Goal: Find specific page/section: Find specific page/section

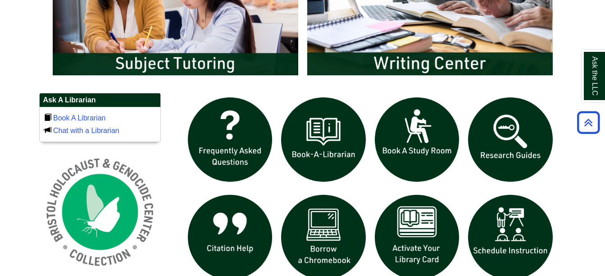
scroll to position [541, 0]
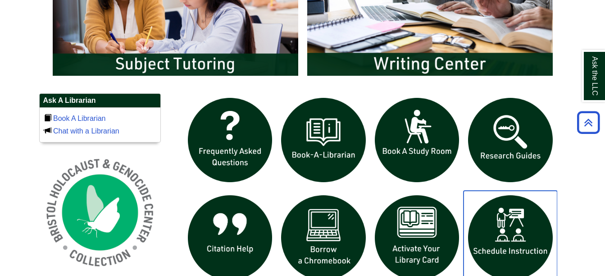
click at [486, 249] on img "slideshow" at bounding box center [510, 238] width 94 height 94
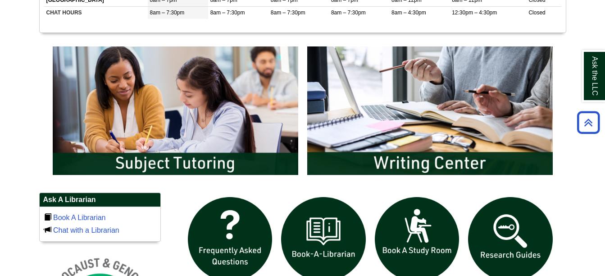
scroll to position [443, 0]
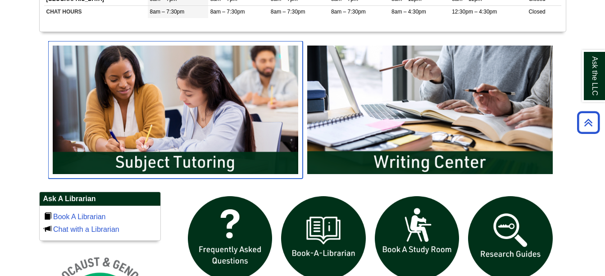
click at [210, 160] on img "slideshow" at bounding box center [175, 109] width 254 height 137
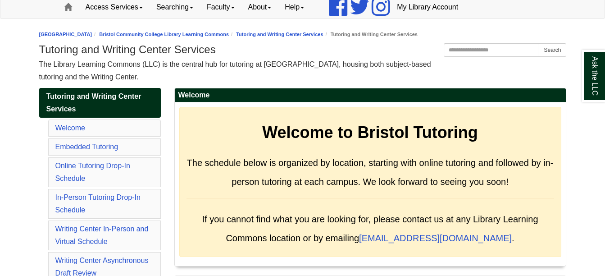
scroll to position [70, 0]
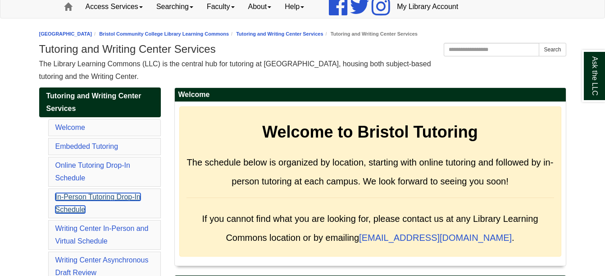
click at [86, 194] on link "In-Person Tutoring Drop-In Schedule" at bounding box center [97, 203] width 85 height 20
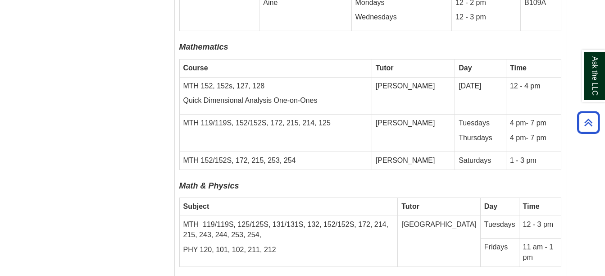
scroll to position [2833, 0]
